Goal: Entertainment & Leisure: Consume media (video, audio)

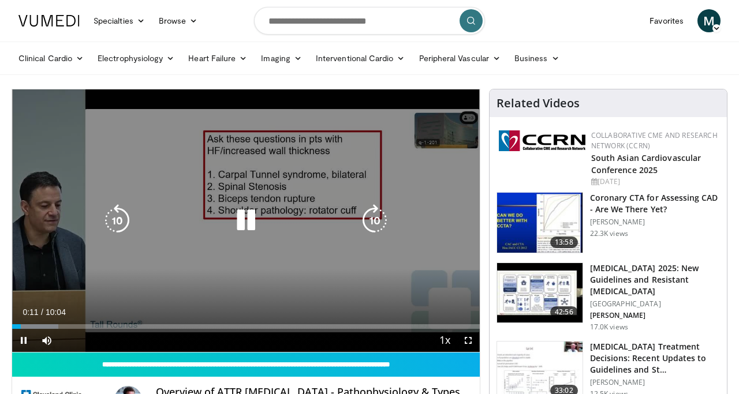
click at [245, 221] on icon "Video Player" at bounding box center [246, 220] width 32 height 32
